Goal: Task Accomplishment & Management: Complete application form

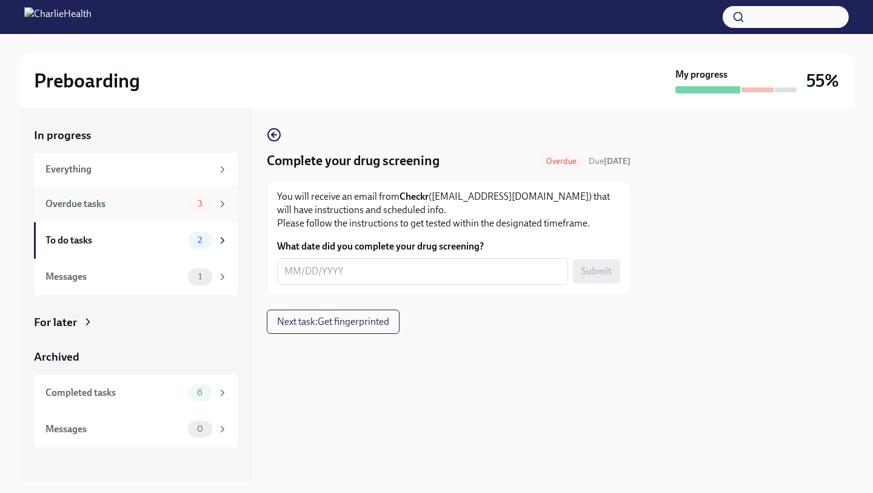
click at [143, 204] on div "Overdue tasks" at bounding box center [114, 203] width 138 height 13
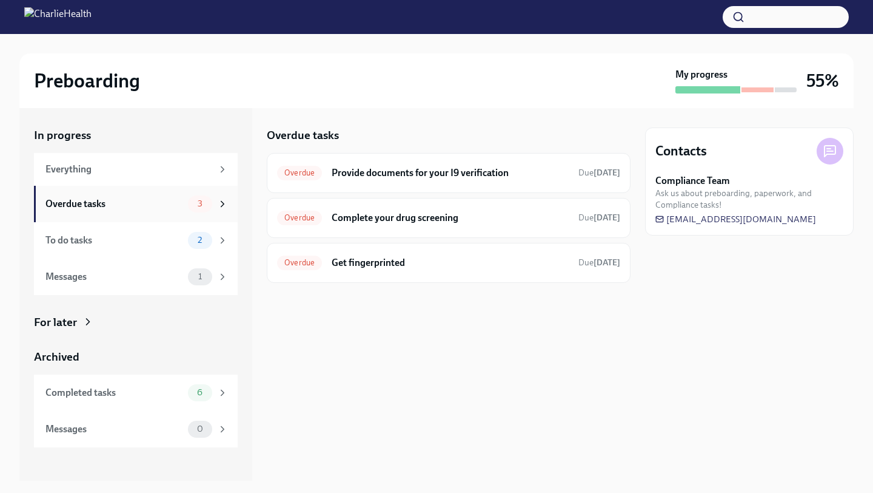
click at [120, 202] on div "Overdue tasks" at bounding box center [114, 203] width 138 height 13
click at [142, 245] on div "To do tasks" at bounding box center [114, 240] width 138 height 13
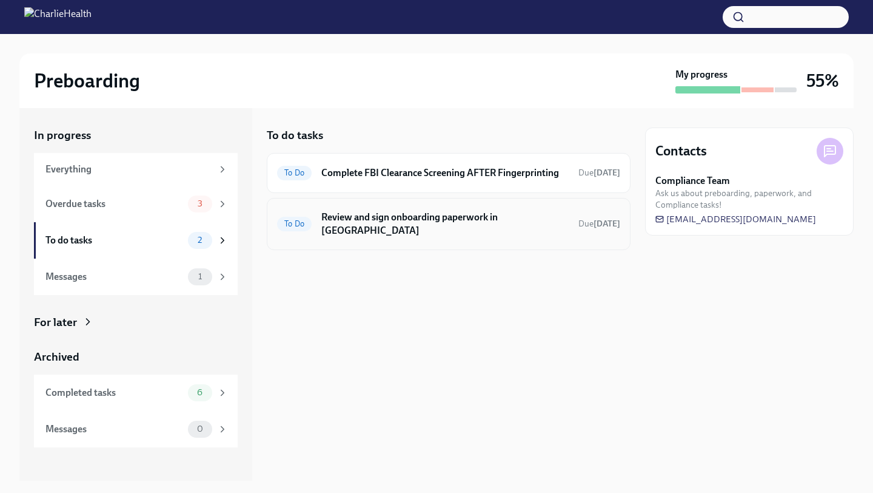
click at [336, 223] on h6 "Review and sign onboarding paperwork in UKG" at bounding box center [444, 223] width 247 height 27
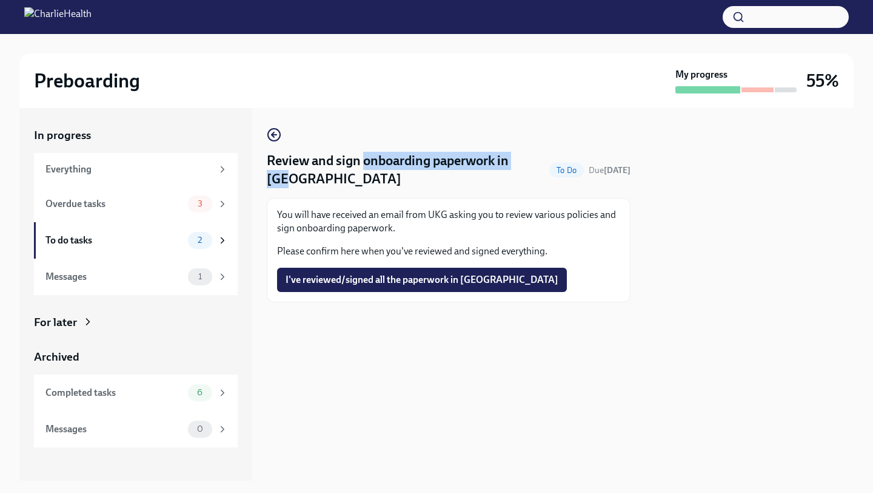
drag, startPoint x: 365, startPoint y: 162, endPoint x: 374, endPoint y: 186, distance: 25.1
click at [374, 186] on h4 "Review and sign onboarding paperwork in UKG" at bounding box center [406, 170] width 278 height 36
copy h4 "onboarding paperwork in UKG"
click at [392, 280] on span "I've reviewed/signed all the paperwork in UKG" at bounding box center [422, 280] width 273 height 12
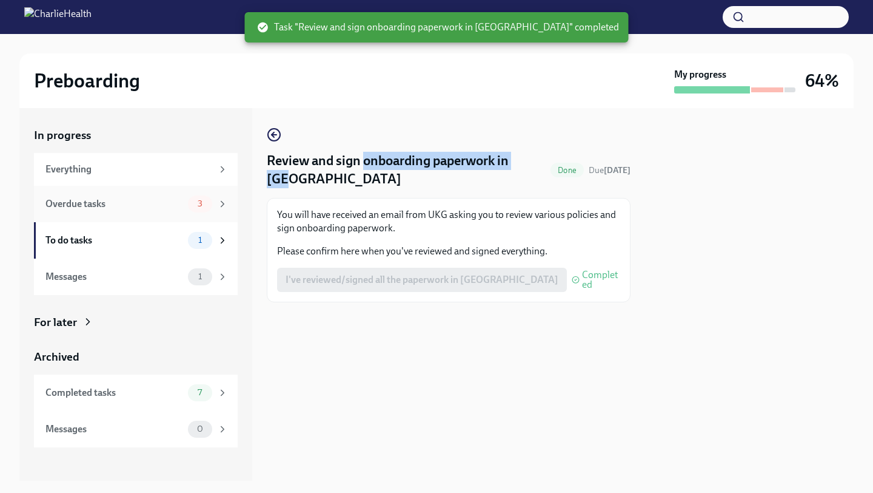
click at [89, 199] on div "Overdue tasks" at bounding box center [114, 203] width 138 height 13
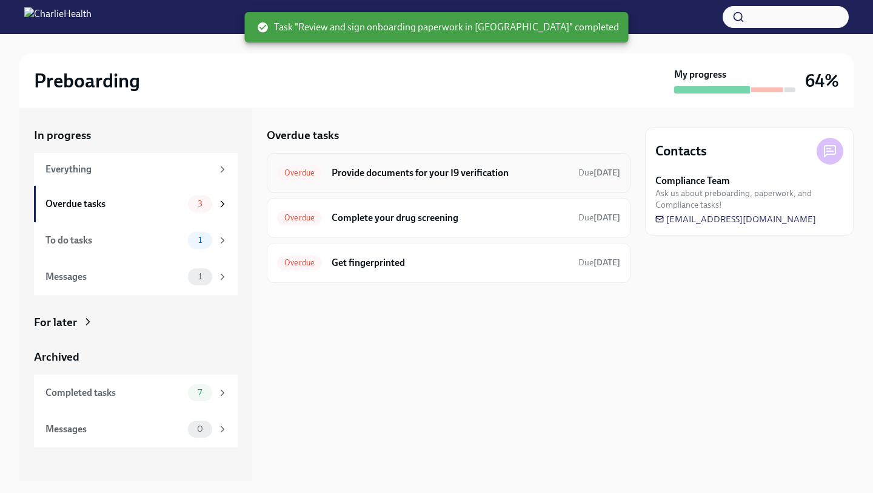
click at [359, 172] on h6 "Provide documents for your I9 verification" at bounding box center [450, 172] width 237 height 13
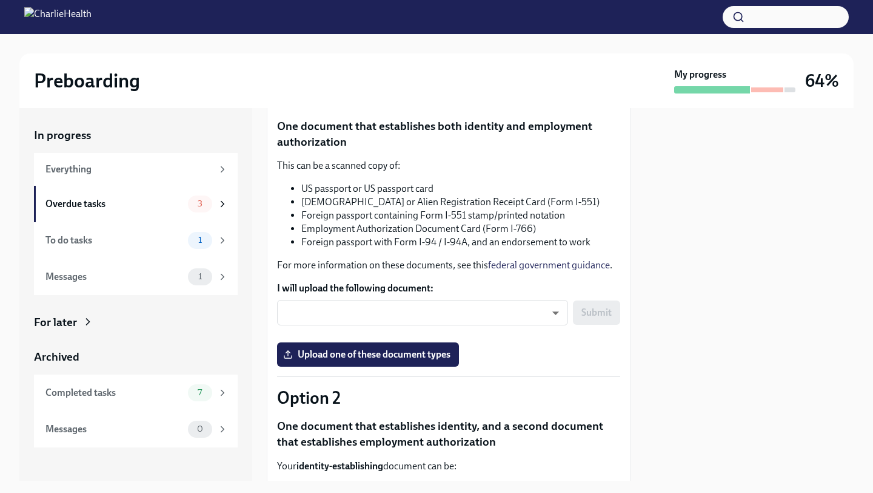
scroll to position [143, 0]
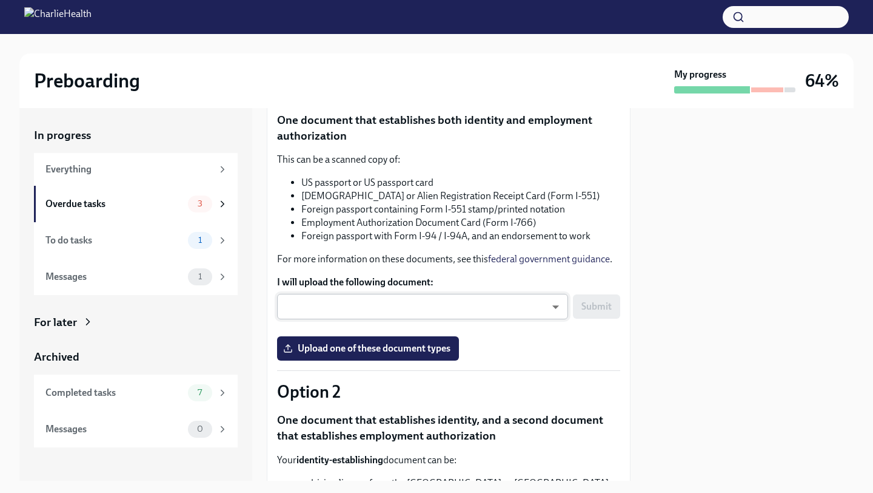
click at [441, 307] on body "Preboarding My progress 64% In progress Everything Overdue tasks 3 To do tasks …" at bounding box center [436, 246] width 873 height 493
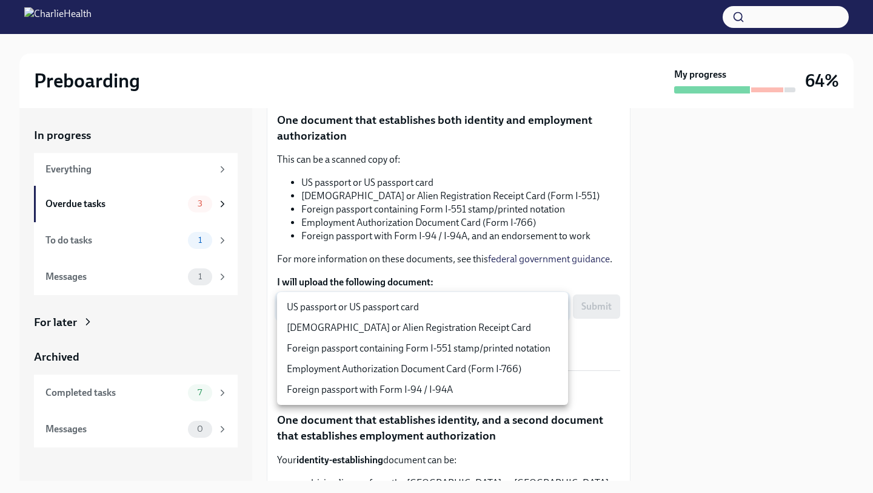
click at [440, 305] on li "US passport or US passport card" at bounding box center [422, 307] width 291 height 21
type input "KnYOjnC8x"
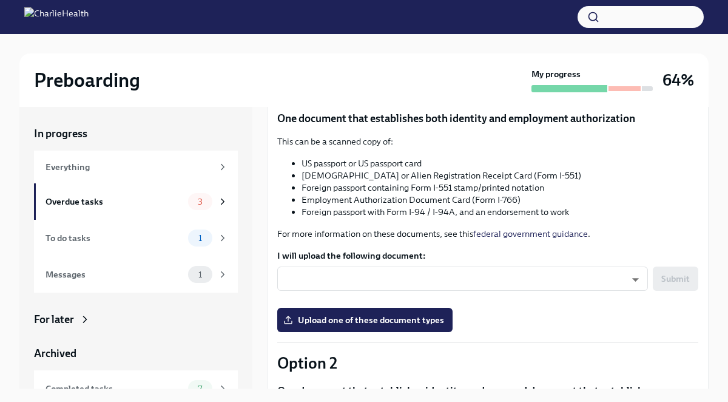
scroll to position [147, 0]
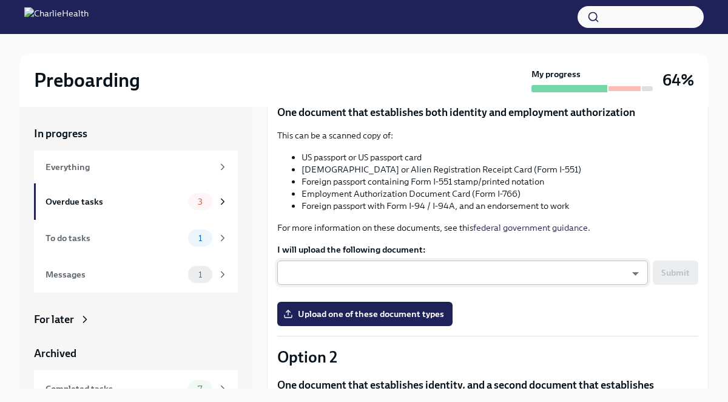
click at [387, 264] on body "Preboarding My progress 64% In progress Everything Overdue tasks 3 To do tasks …" at bounding box center [364, 211] width 728 height 422
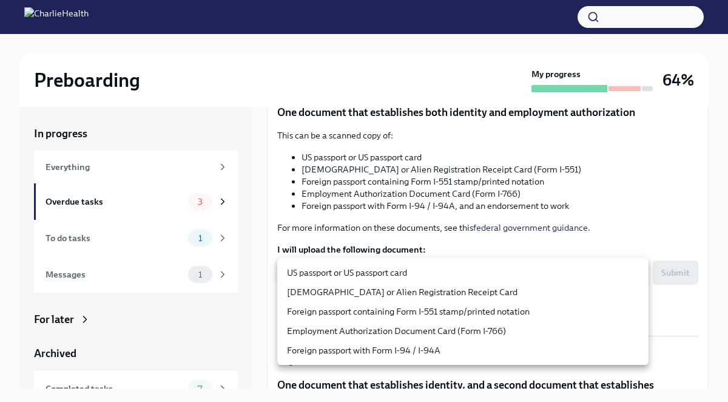
click at [380, 272] on li "US passport or US passport card" at bounding box center [462, 272] width 371 height 19
type input "KnYOjnC8x"
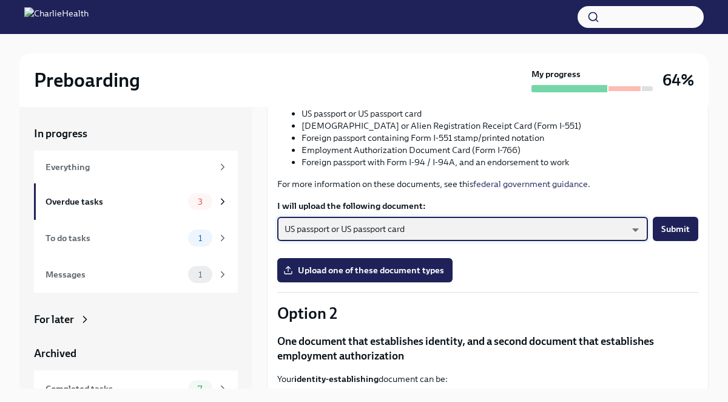
scroll to position [207, 0]
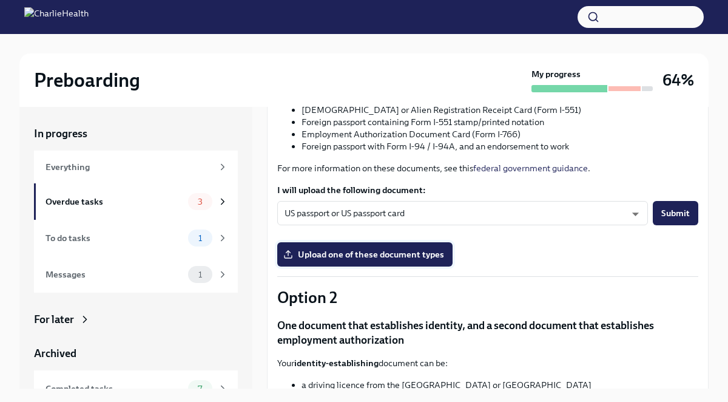
click at [380, 258] on span "Upload one of these document types" at bounding box center [365, 254] width 158 height 12
click at [0, 0] on input "Upload one of these document types" at bounding box center [0, 0] width 0 height 0
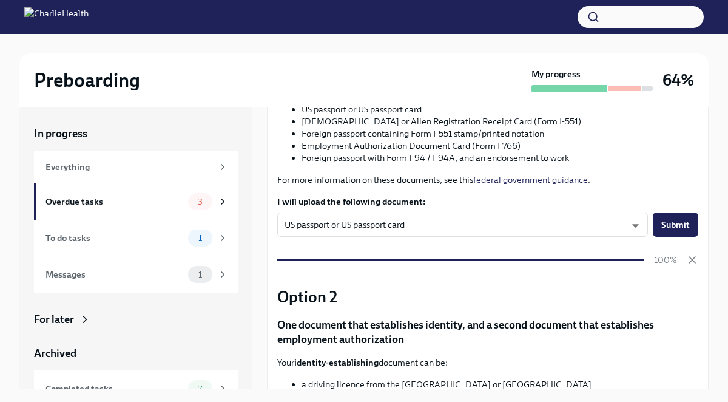
scroll to position [193, 0]
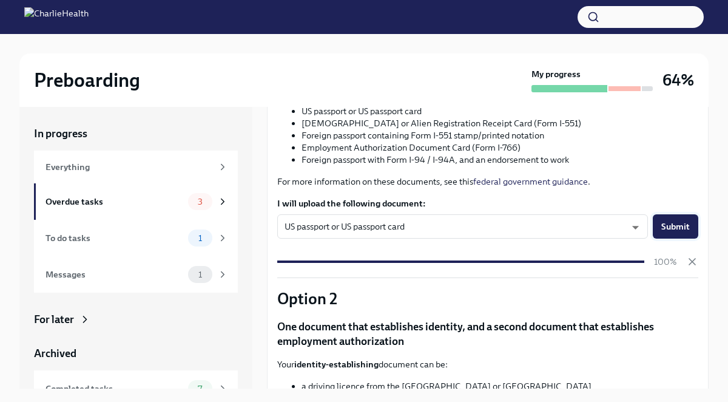
click at [669, 224] on span "Submit" at bounding box center [675, 226] width 29 height 12
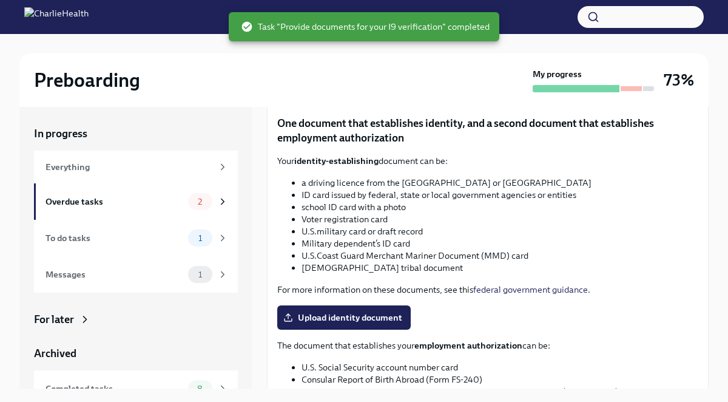
scroll to position [298, 0]
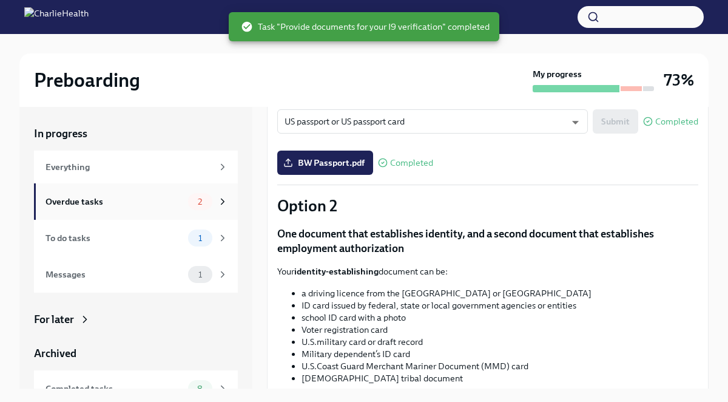
click at [148, 195] on div "Overdue tasks" at bounding box center [114, 201] width 138 height 13
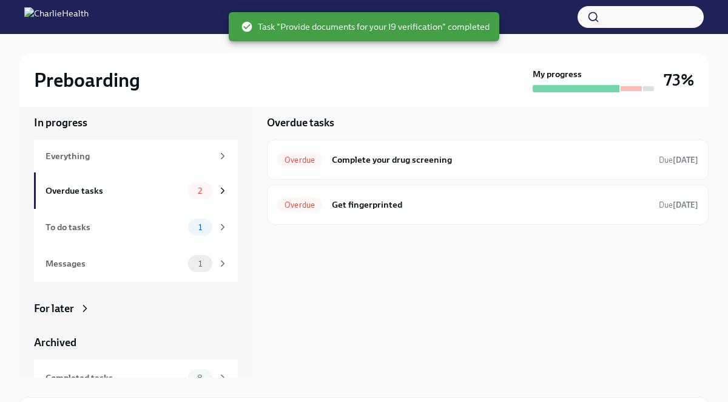
scroll to position [15, 0]
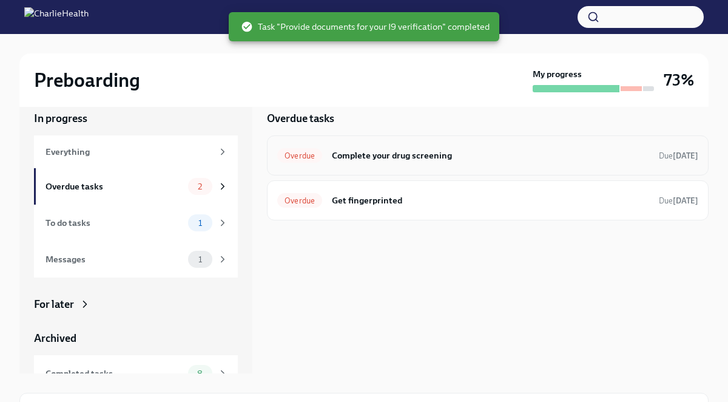
click at [519, 163] on div "Overdue Complete your drug screening Due today" at bounding box center [487, 155] width 421 height 19
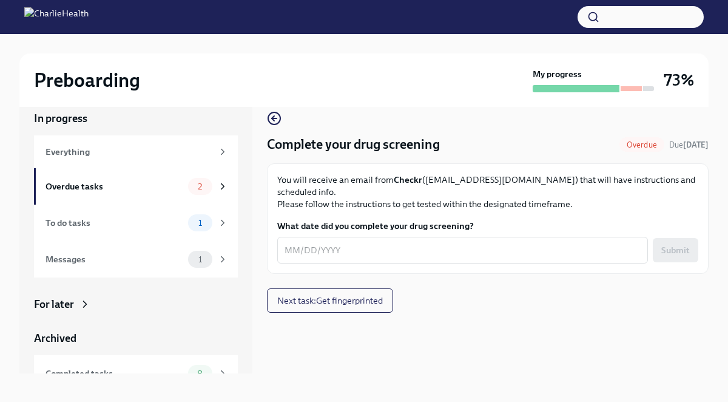
scroll to position [21, 0]
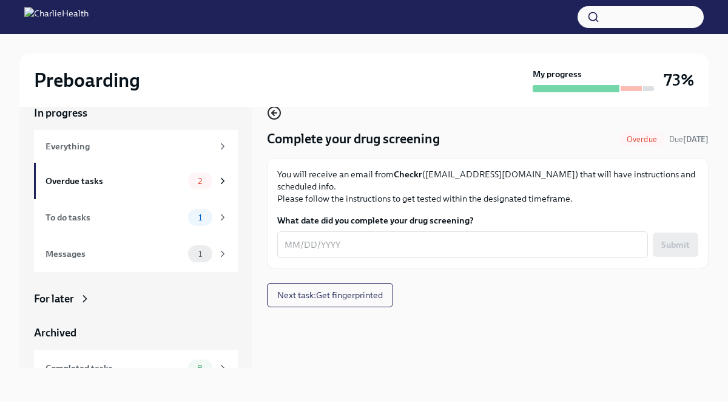
click at [272, 115] on icon "button" at bounding box center [274, 113] width 15 height 15
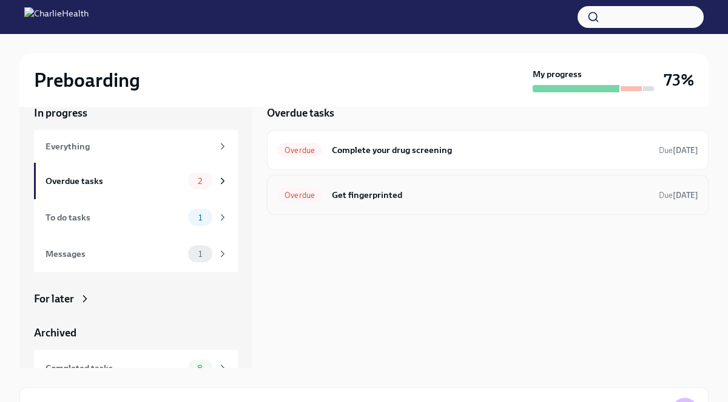
click at [343, 201] on div "Overdue Get fingerprinted Due today" at bounding box center [487, 194] width 421 height 19
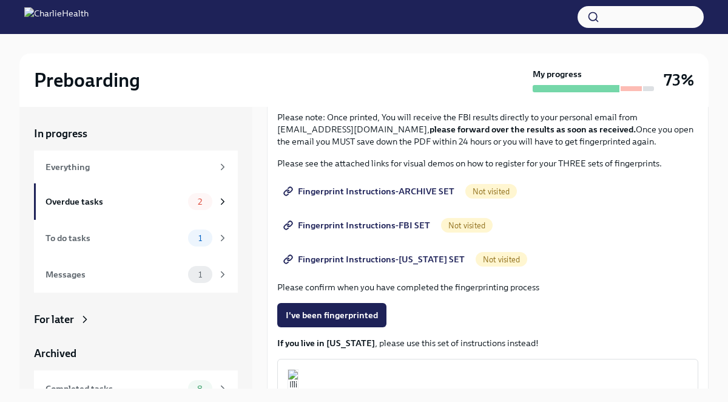
scroll to position [117, 0]
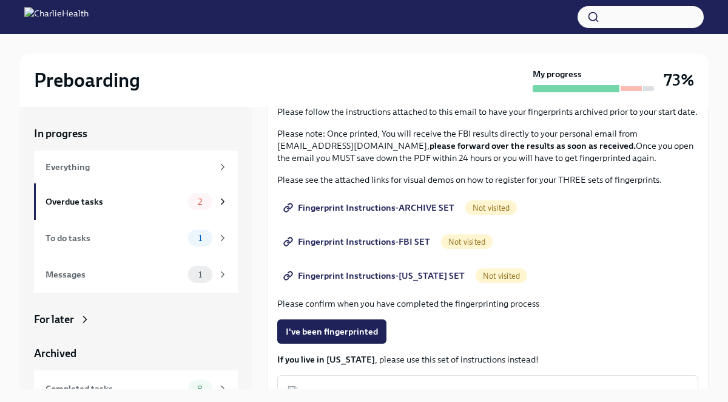
click at [415, 209] on span "Fingerprint Instructions-ARCHIVE SET" at bounding box center [370, 207] width 169 height 12
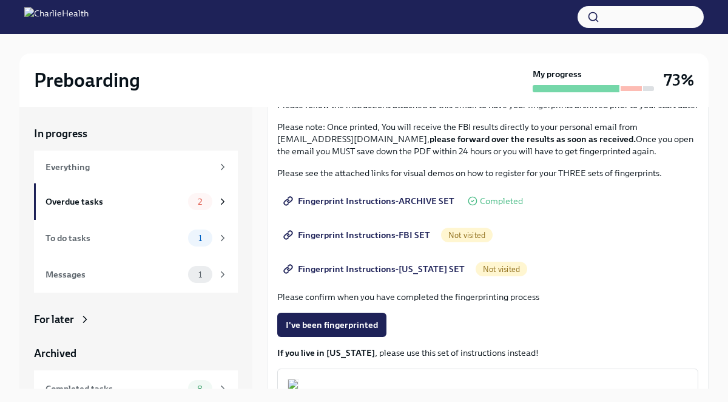
scroll to position [127, 0]
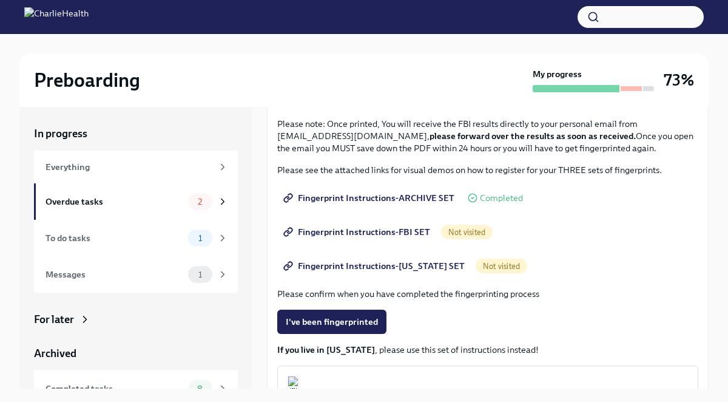
click at [469, 234] on span "Not visited" at bounding box center [467, 231] width 52 height 9
click at [369, 234] on span "Fingerprint Instructions-FBI SET" at bounding box center [358, 232] width 144 height 12
click at [434, 263] on span "Fingerprint Instructions-FLORIDA SET" at bounding box center [375, 266] width 179 height 12
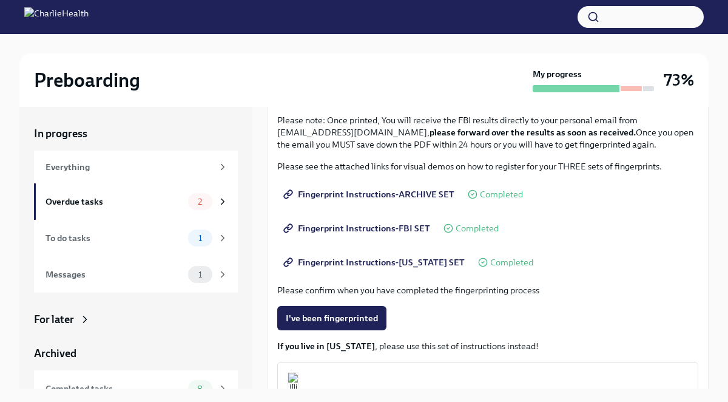
scroll to position [118, 0]
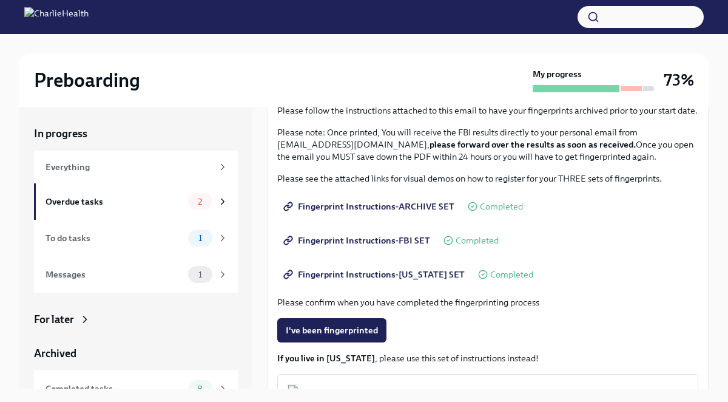
click at [392, 205] on span "Fingerprint Instructions-ARCHIVE SET" at bounding box center [370, 206] width 169 height 12
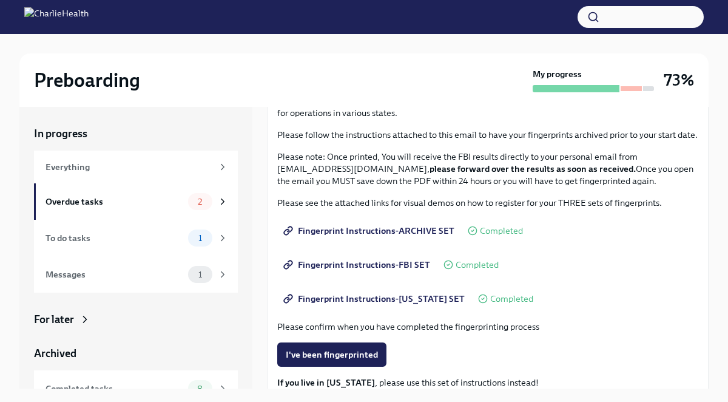
scroll to position [95, 0]
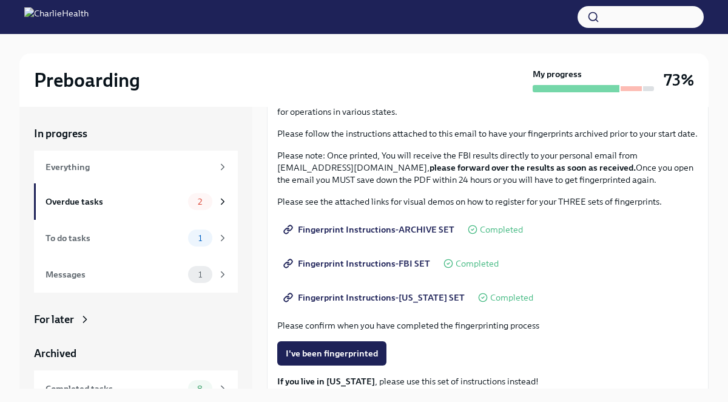
click at [403, 266] on span "Fingerprint Instructions-FBI SET" at bounding box center [358, 263] width 144 height 12
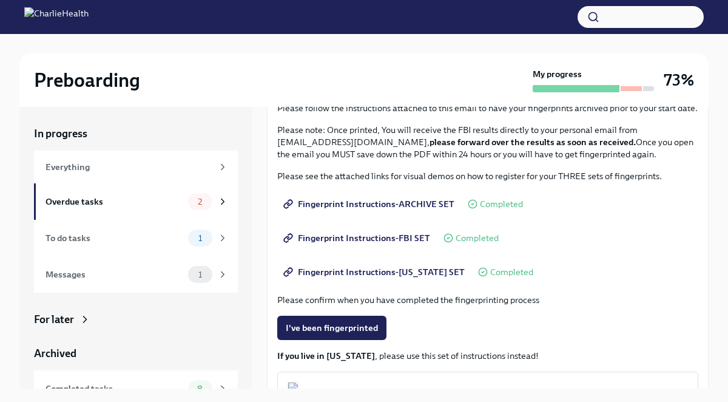
scroll to position [124, 0]
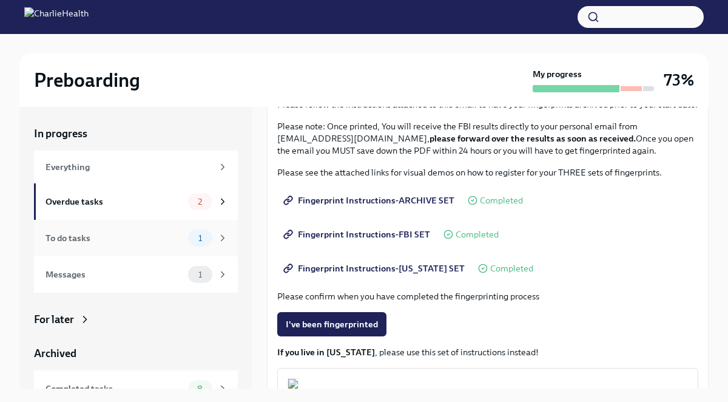
click at [155, 238] on div "To do tasks" at bounding box center [114, 237] width 138 height 13
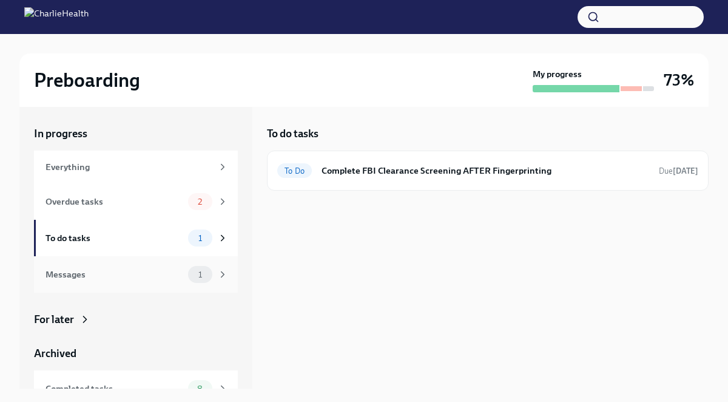
click at [133, 276] on div "Messages" at bounding box center [114, 273] width 138 height 13
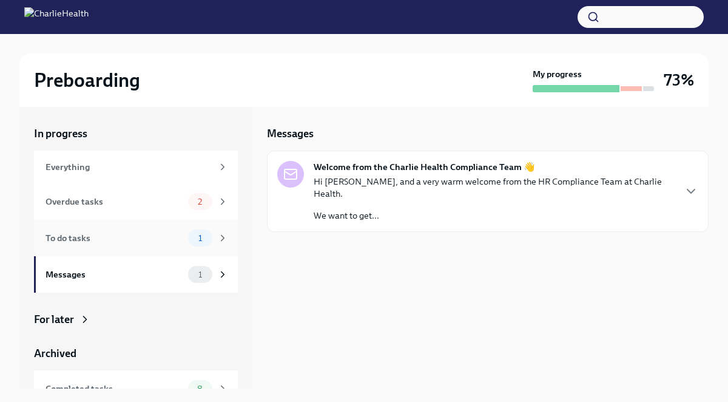
click at [136, 253] on div "To do tasks 1" at bounding box center [136, 238] width 204 height 36
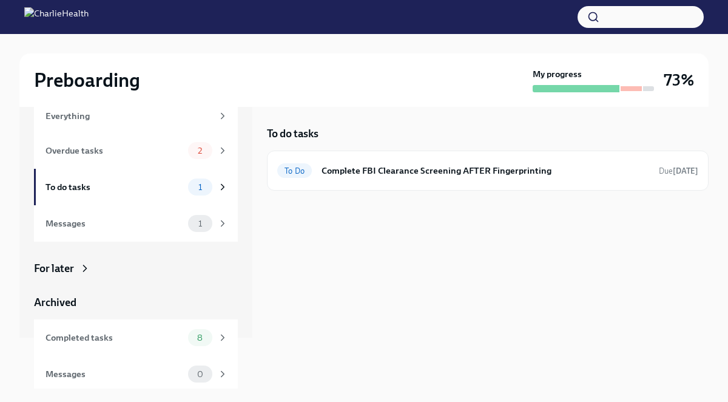
scroll to position [55, 0]
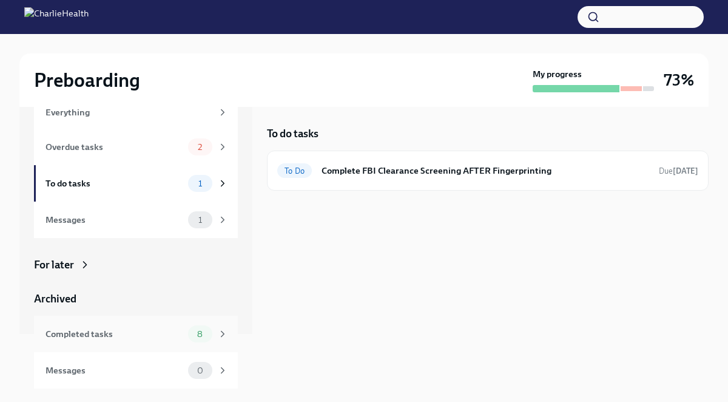
click at [140, 334] on div "Completed tasks" at bounding box center [114, 333] width 138 height 13
